Goal: Transaction & Acquisition: Obtain resource

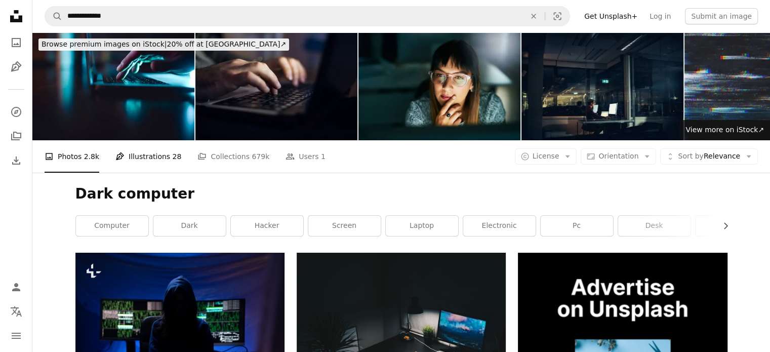
click at [126, 101] on img at bounding box center [113, 86] width 162 height 108
